Goal: Task Accomplishment & Management: Use online tool/utility

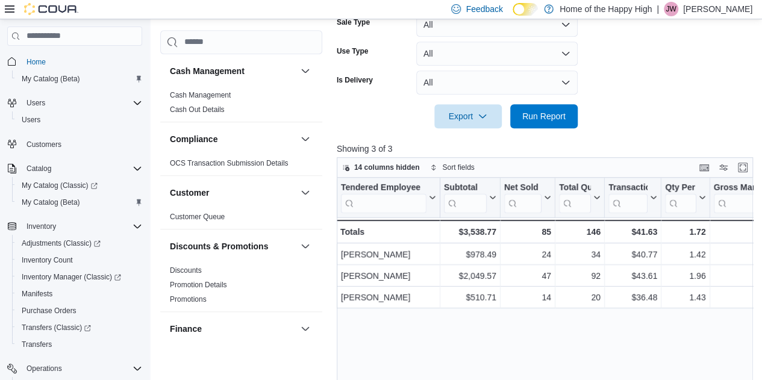
scroll to position [788, 0]
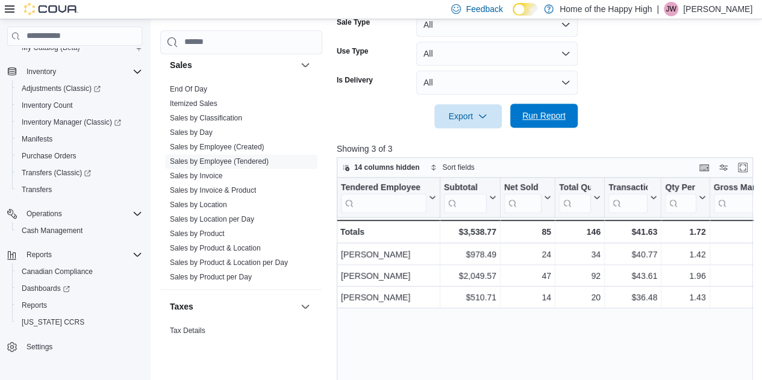
click at [546, 117] on span "Run Report" at bounding box center [543, 116] width 43 height 12
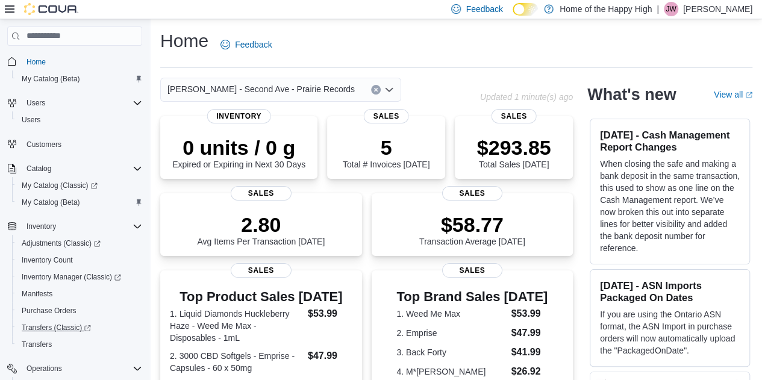
scroll to position [155, 0]
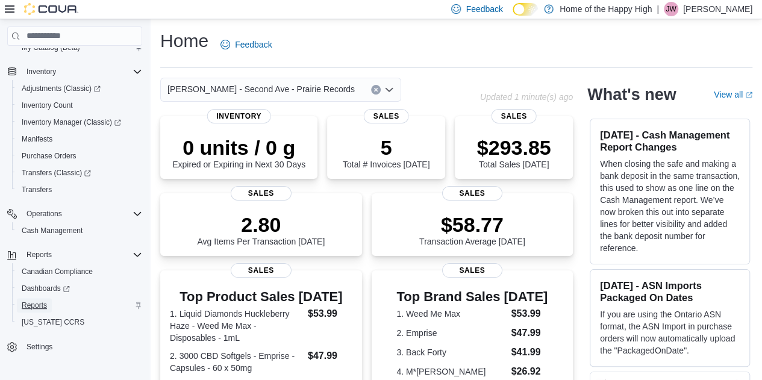
click at [37, 304] on span "Reports" at bounding box center [34, 306] width 25 height 10
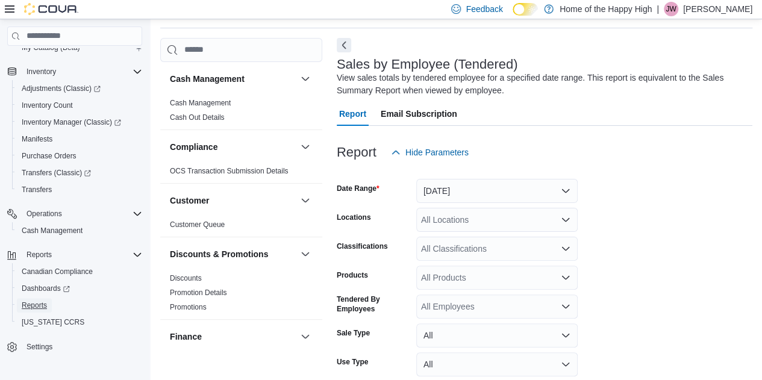
scroll to position [40, 0]
click at [453, 216] on div "All Locations" at bounding box center [496, 219] width 161 height 24
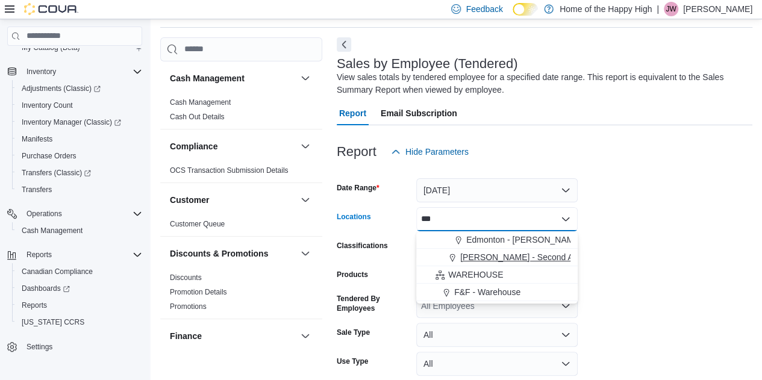
type input "***"
click at [473, 256] on span "[PERSON_NAME] - Second Ave - Prairie Records" at bounding box center [553, 257] width 187 height 12
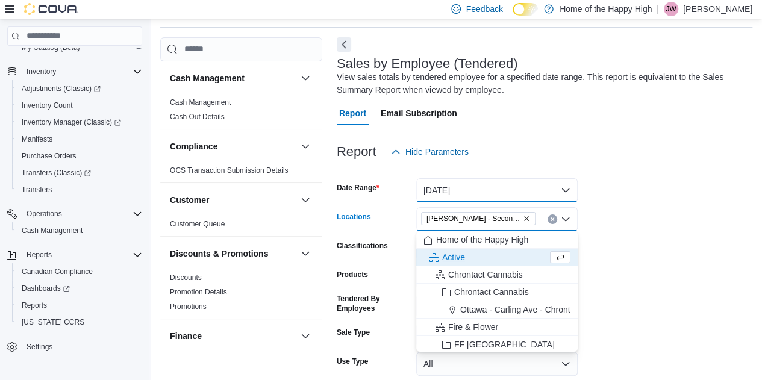
click at [443, 186] on button "Yesterday" at bounding box center [496, 190] width 161 height 24
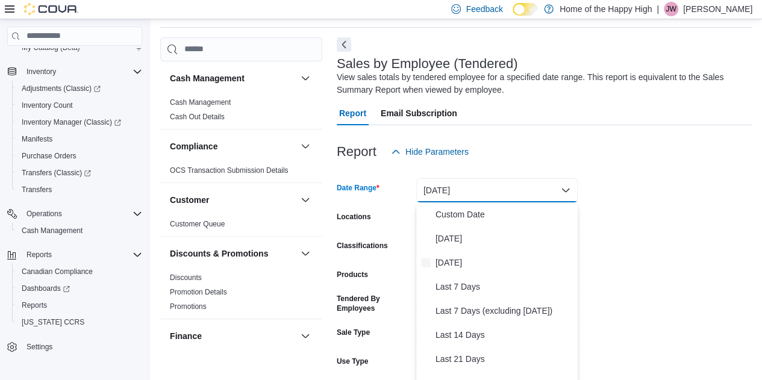
scroll to position [43, 0]
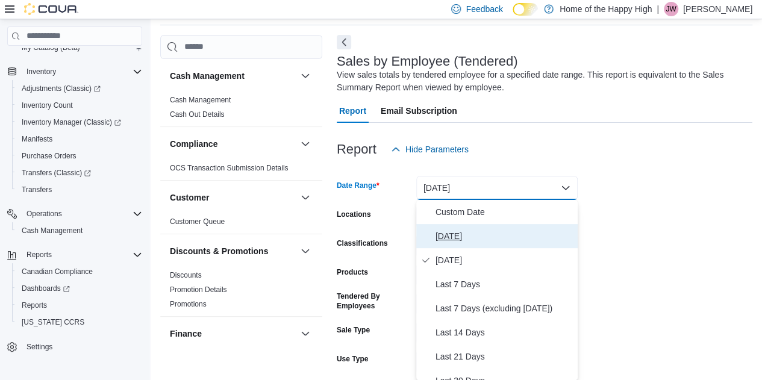
click at [457, 238] on span "[DATE]" at bounding box center [504, 236] width 137 height 14
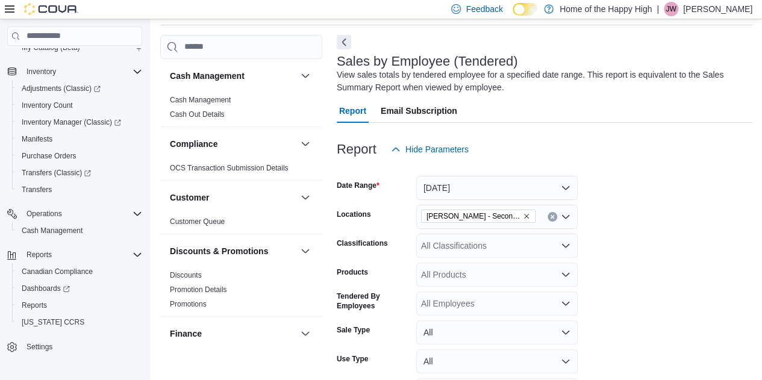
click at [604, 233] on form "Date Range Today Locations Warman - Second Ave - Prairie Records Classification…" at bounding box center [545, 298] width 416 height 275
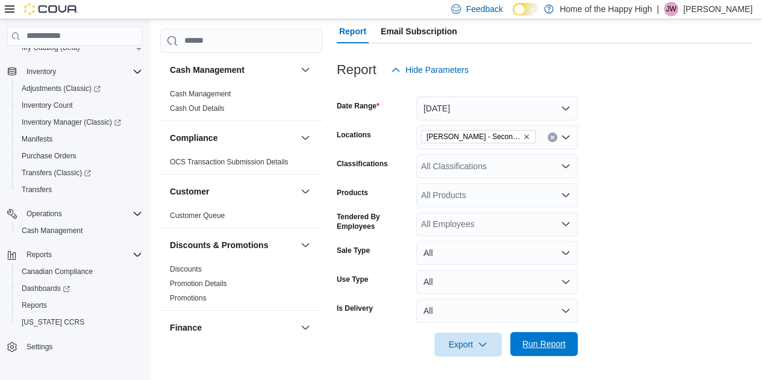
click at [542, 345] on span "Run Report" at bounding box center [543, 344] width 43 height 12
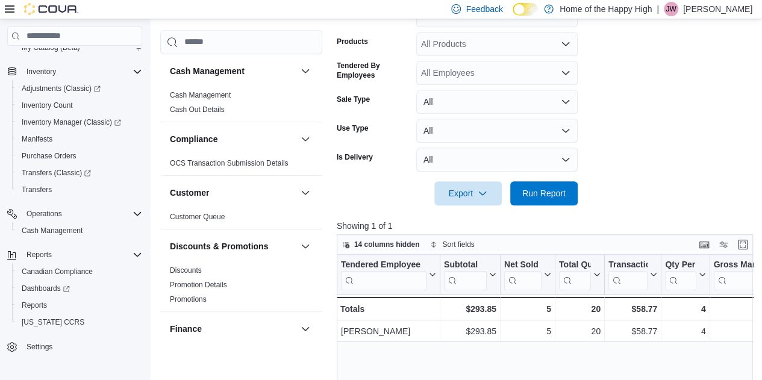
scroll to position [274, 0]
click at [548, 195] on span "Run Report" at bounding box center [543, 192] width 43 height 12
click at [543, 201] on span "Run Report" at bounding box center [544, 192] width 53 height 24
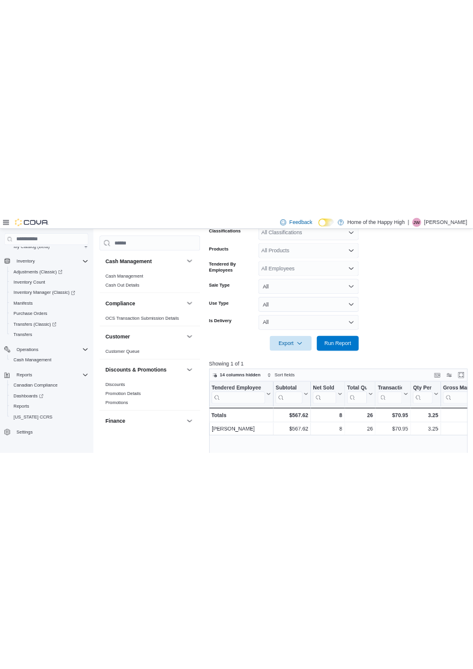
scroll to position [263, 0]
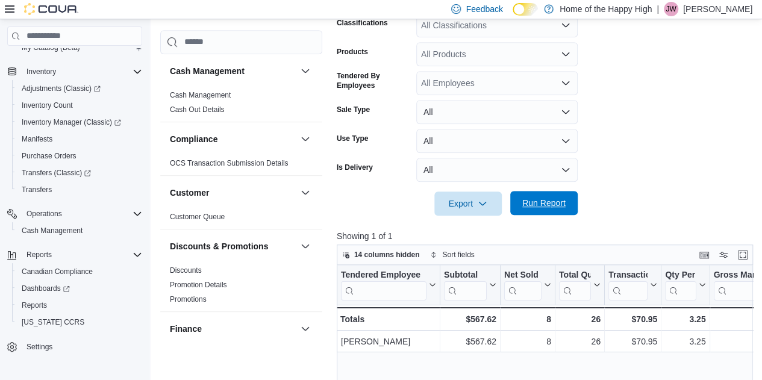
click at [559, 192] on div "Export Run Report" at bounding box center [457, 204] width 241 height 24
click at [552, 206] on span "Run Report" at bounding box center [543, 203] width 43 height 12
click at [542, 207] on span "Run Report" at bounding box center [543, 203] width 43 height 12
click at [647, 71] on form "Date Range Today Locations Warman - Second Ave - Prairie Records Classification…" at bounding box center [547, 78] width 421 height 275
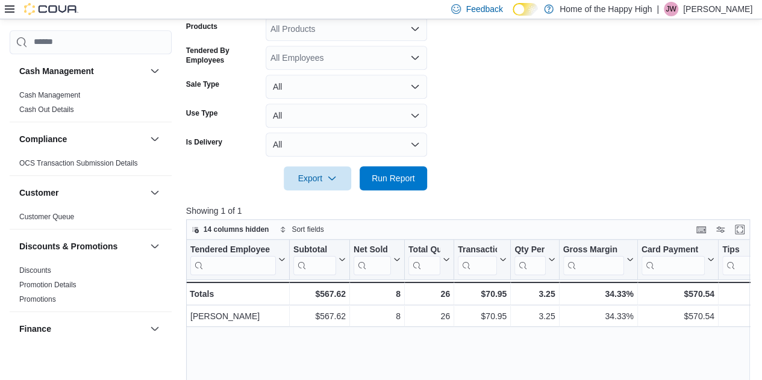
scroll to position [277, 0]
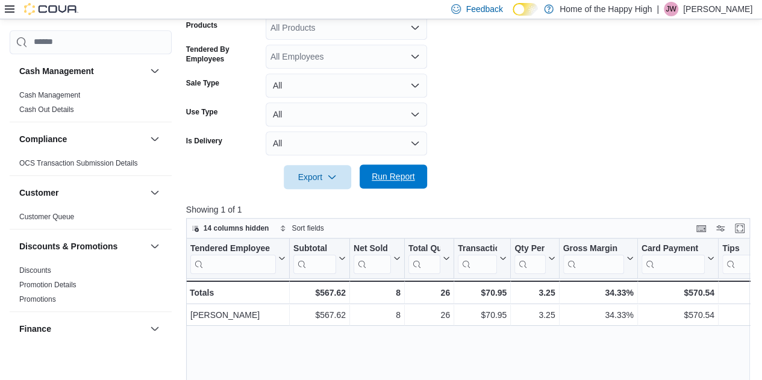
click at [402, 169] on span "Run Report" at bounding box center [393, 176] width 53 height 24
click at [535, 121] on form "Date Range Today Locations Warman - Second Ave - Prairie Records Classification…" at bounding box center [469, 51] width 566 height 275
click at [407, 186] on span "Run Report" at bounding box center [393, 176] width 53 height 24
click at [386, 184] on span "Run Report" at bounding box center [393, 176] width 53 height 24
click at [485, 99] on form "Date Range Today Locations Warman - Second Ave - Prairie Records Classification…" at bounding box center [469, 51] width 566 height 275
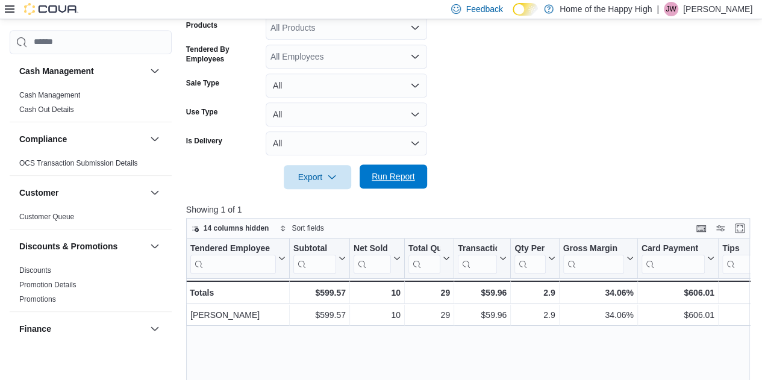
click at [392, 185] on span "Run Report" at bounding box center [393, 176] width 53 height 24
